Goal: Navigation & Orientation: Go to known website

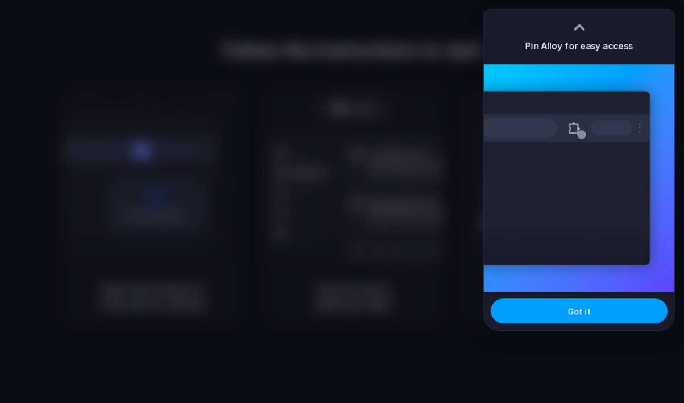
click at [597, 309] on button "Got it" at bounding box center [579, 310] width 177 height 25
